Goal: Transaction & Acquisition: Purchase product/service

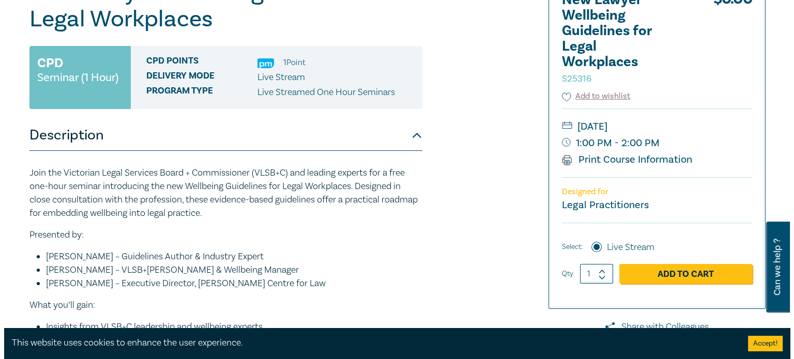
scroll to position [155, 0]
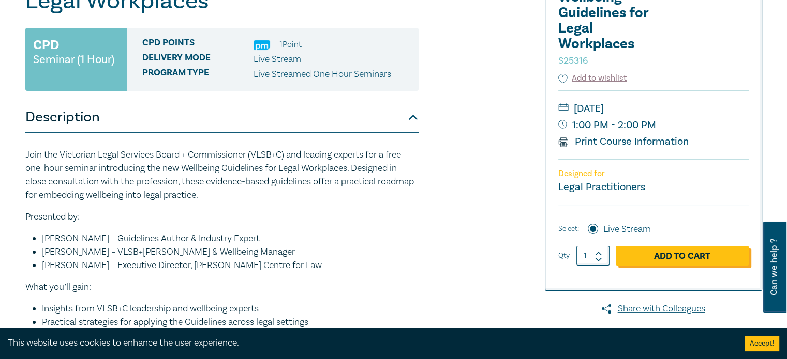
click at [681, 254] on link "Add to Cart" at bounding box center [681, 256] width 133 height 20
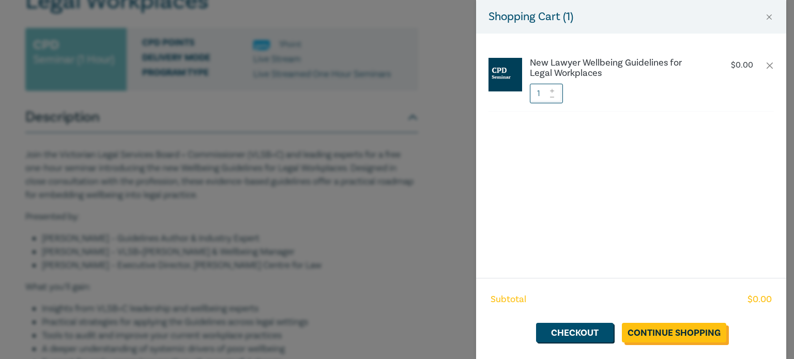
click at [677, 334] on link "Continue Shopping" at bounding box center [674, 333] width 104 height 20
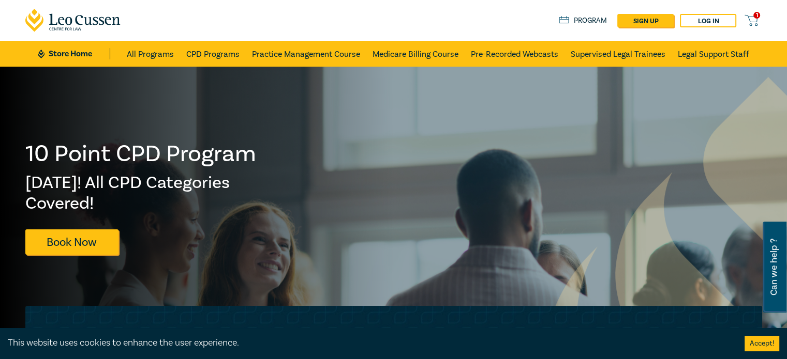
click at [754, 17] on span "1" at bounding box center [756, 15] width 7 height 7
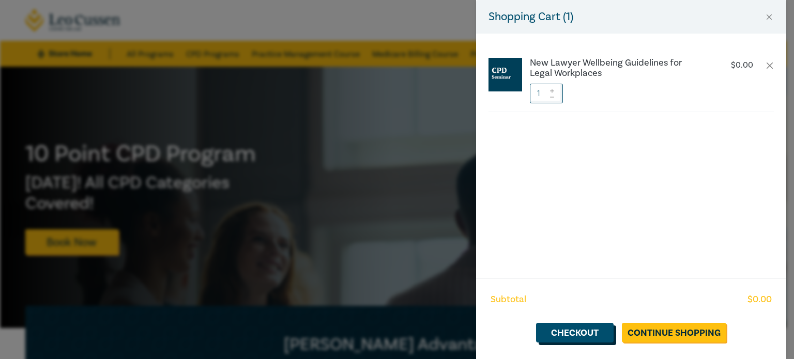
click at [564, 337] on link "Checkout" at bounding box center [575, 333] width 78 height 20
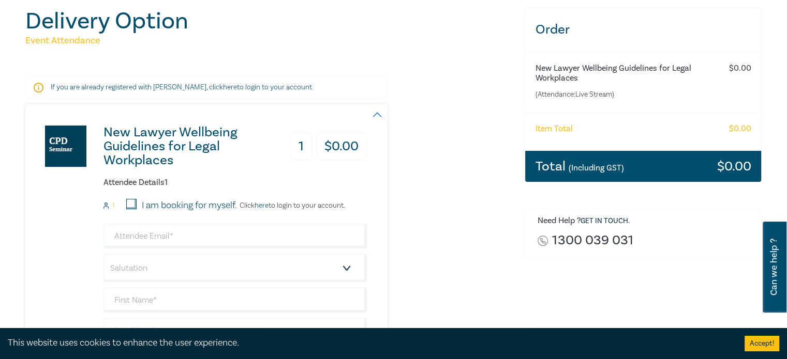
scroll to position [155, 0]
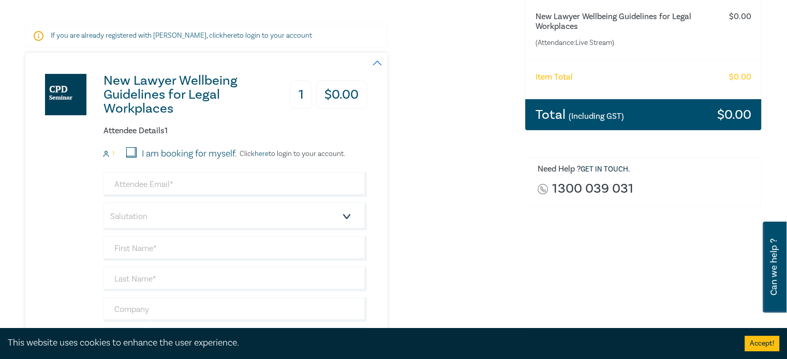
click at [128, 149] on input "I am booking for myself." at bounding box center [131, 152] width 10 height 10
checkbox input "true"
click at [145, 180] on input "email" at bounding box center [234, 184] width 263 height 25
type input "[EMAIL_ADDRESS][DOMAIN_NAME]"
click at [162, 215] on select "Salutation Mr. Mrs. Ms. Miss Dr. Prof. Other" at bounding box center [234, 217] width 263 height 28
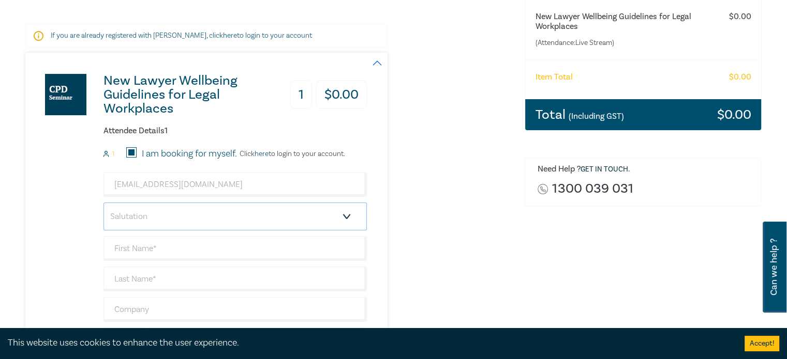
select select "Mrs."
click at [103, 203] on select "Salutation Mr. Mrs. Ms. Miss Dr. Prof. Other" at bounding box center [234, 217] width 263 height 28
click at [149, 248] on input "text" at bounding box center [234, 248] width 263 height 25
type input "Eve"
click at [186, 280] on input "text" at bounding box center [234, 279] width 263 height 25
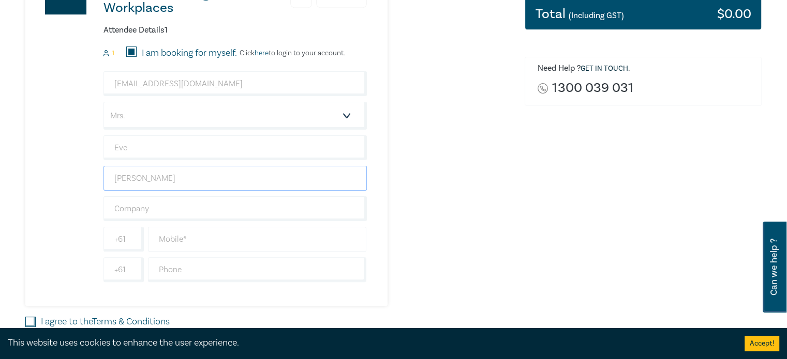
scroll to position [259, 0]
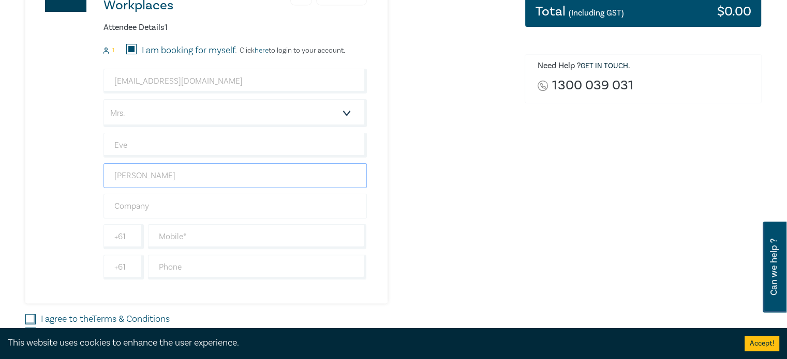
type input "[PERSON_NAME]"
click at [154, 198] on input "text" at bounding box center [234, 206] width 263 height 25
type input "[PERSON_NAME] Legal Lawyers"
click at [176, 235] on input "text" at bounding box center [257, 236] width 219 height 25
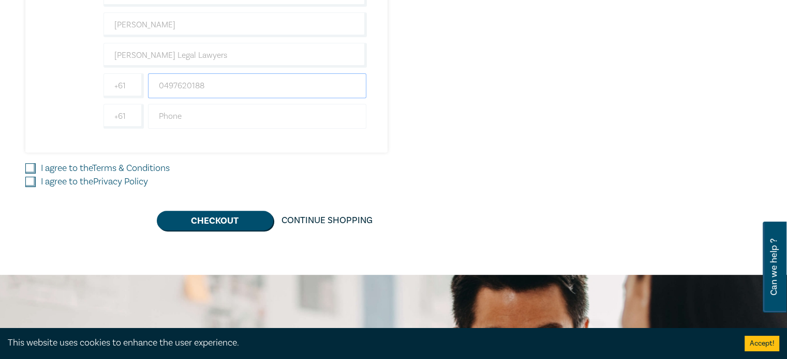
scroll to position [414, 0]
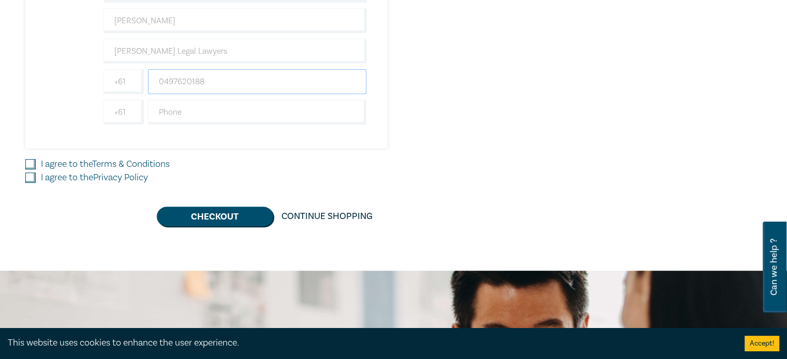
type input "0497620188"
click at [28, 160] on input "I agree to the Terms & Conditions" at bounding box center [30, 164] width 10 height 10
checkbox input "true"
click at [28, 173] on input "I agree to the Privacy Policy" at bounding box center [30, 178] width 10 height 10
checkbox input "true"
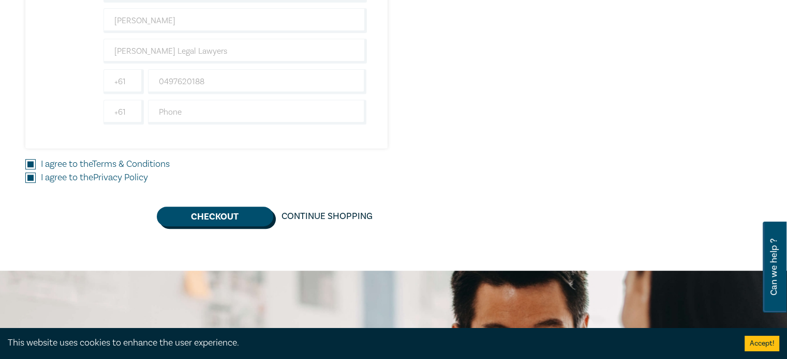
click at [229, 217] on button "Checkout" at bounding box center [215, 217] width 116 height 20
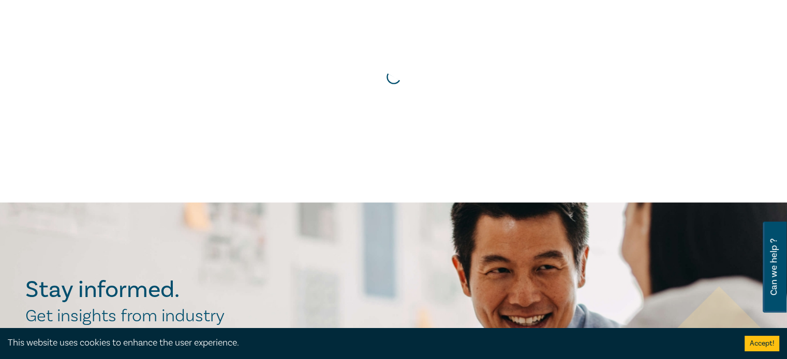
scroll to position [0, 0]
